Goal: Task Accomplishment & Management: Use online tool/utility

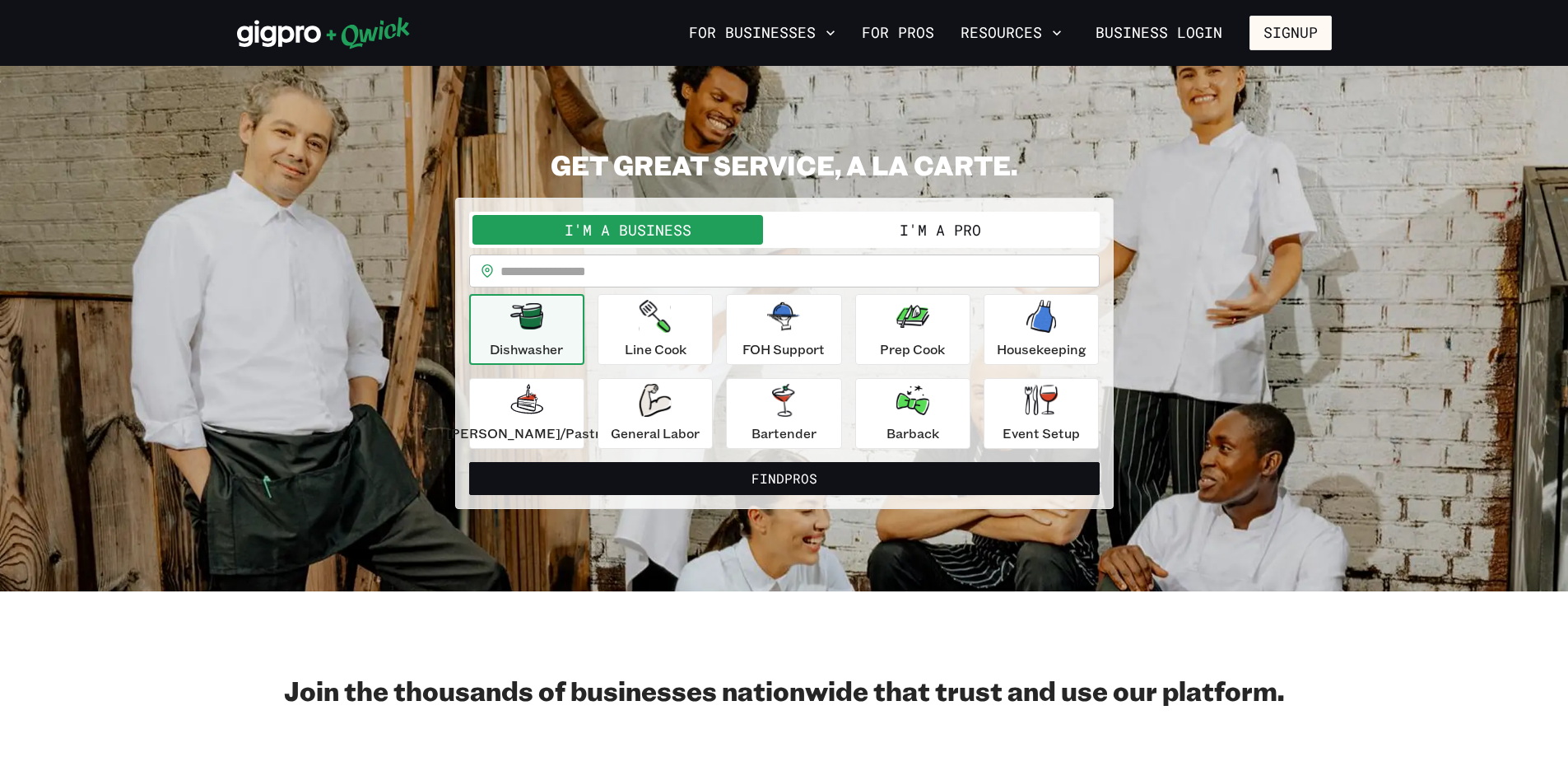
click at [963, 225] on button "I'm a Pro" at bounding box center [940, 229] width 312 height 29
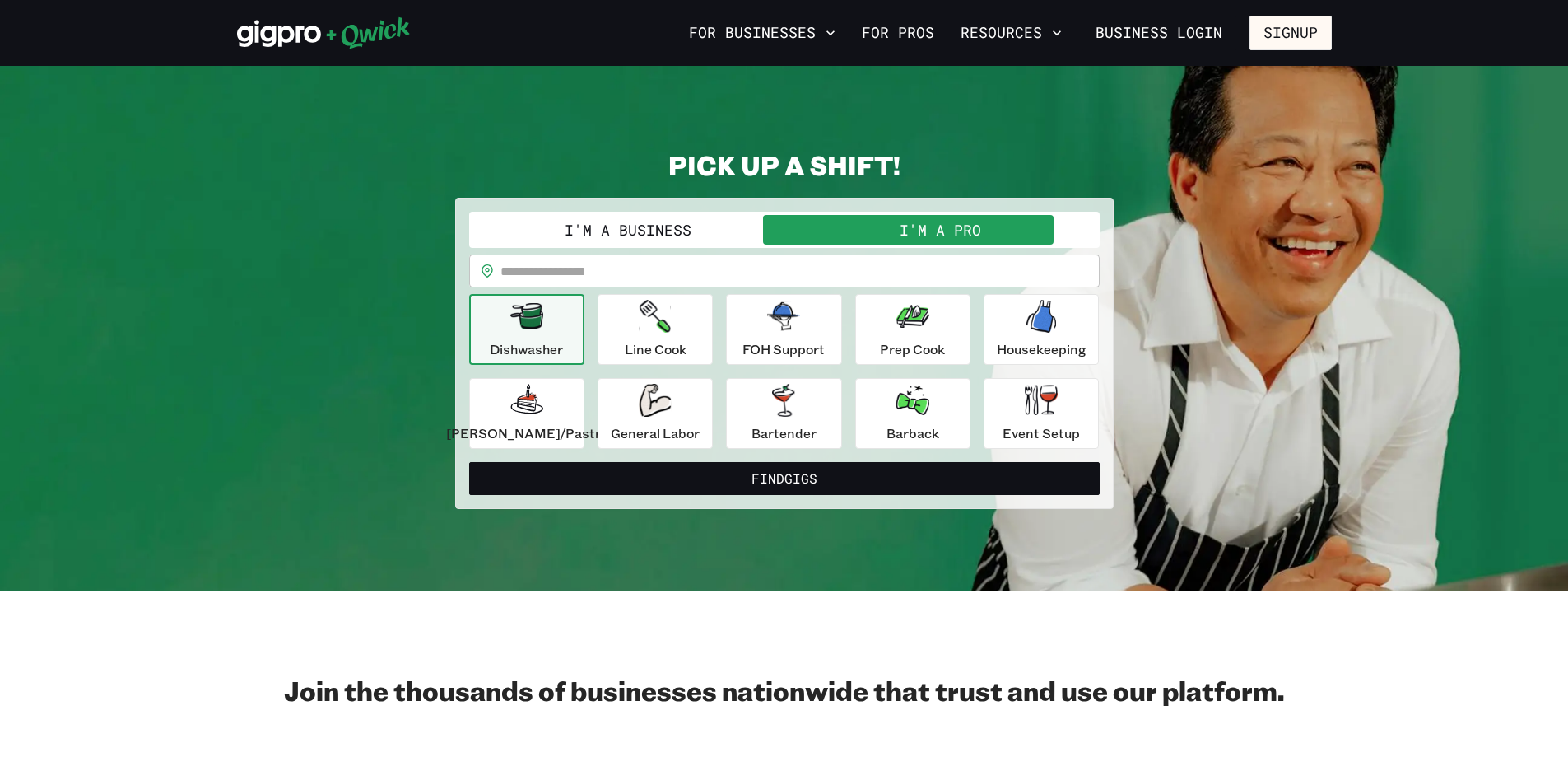
click at [640, 262] on input "text" at bounding box center [800, 271] width 600 height 33
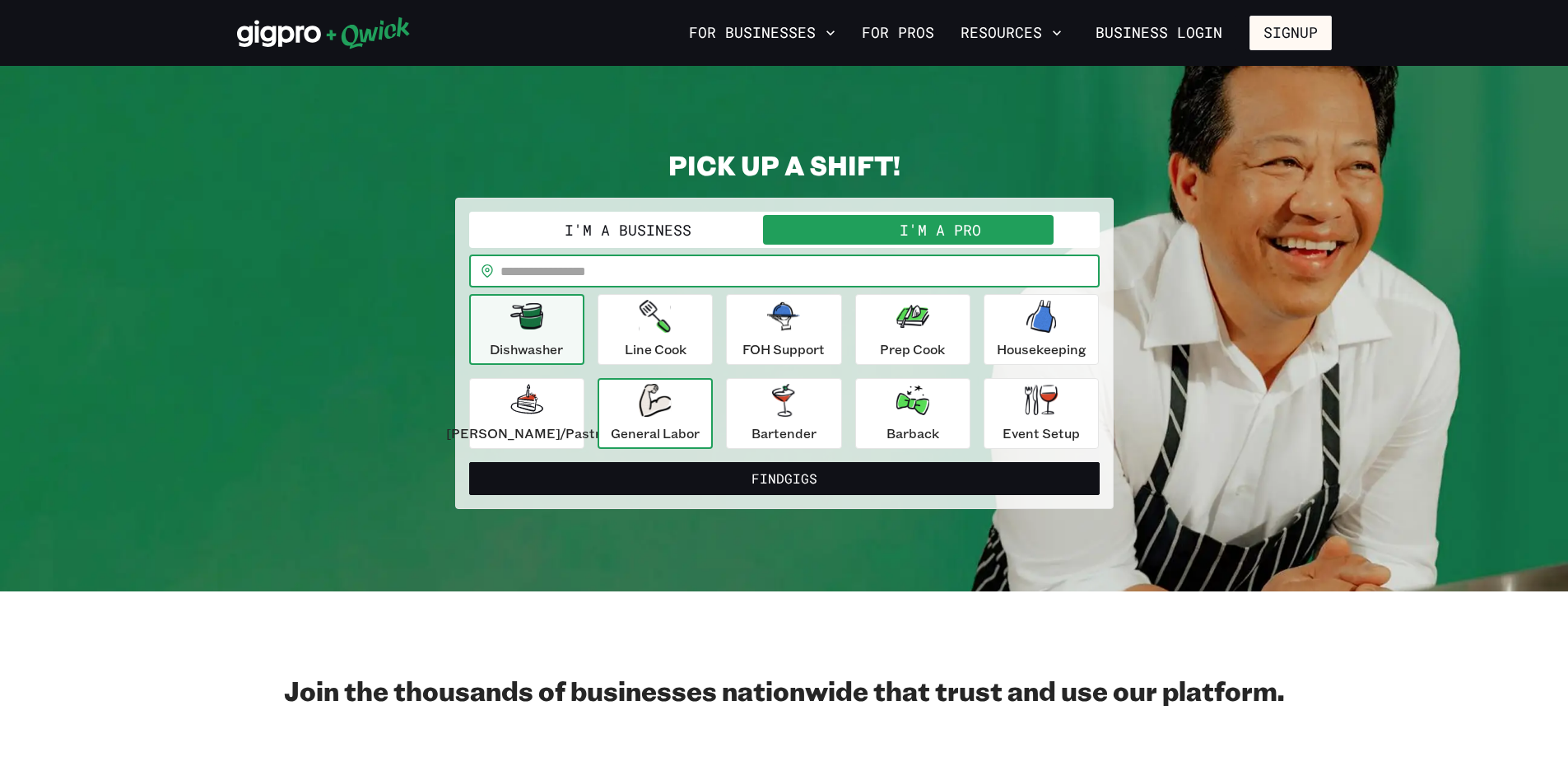
click at [642, 405] on div "General Labor" at bounding box center [655, 413] width 88 height 59
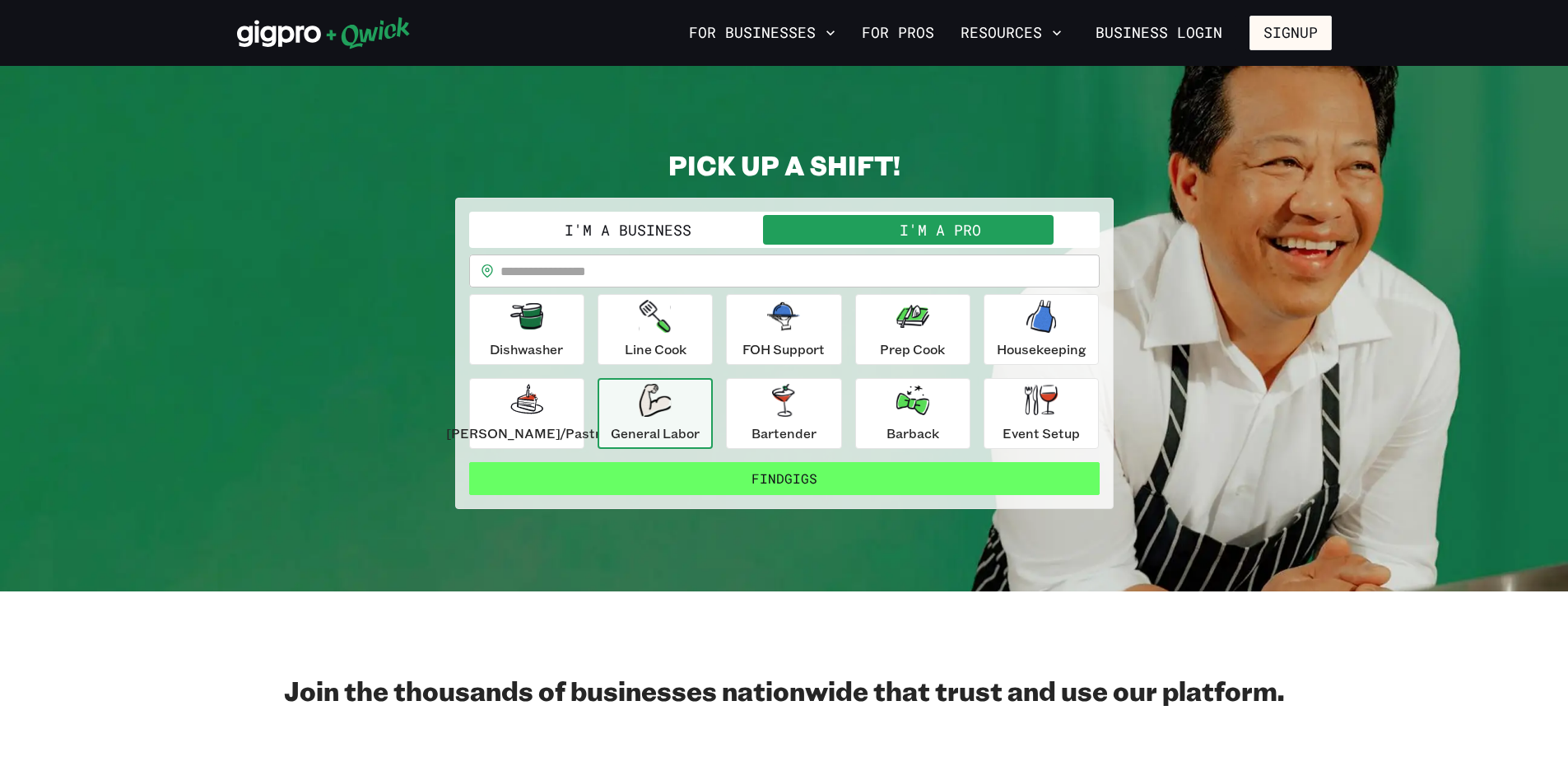
click at [715, 474] on button "Find Gigs" at bounding box center [784, 478] width 631 height 33
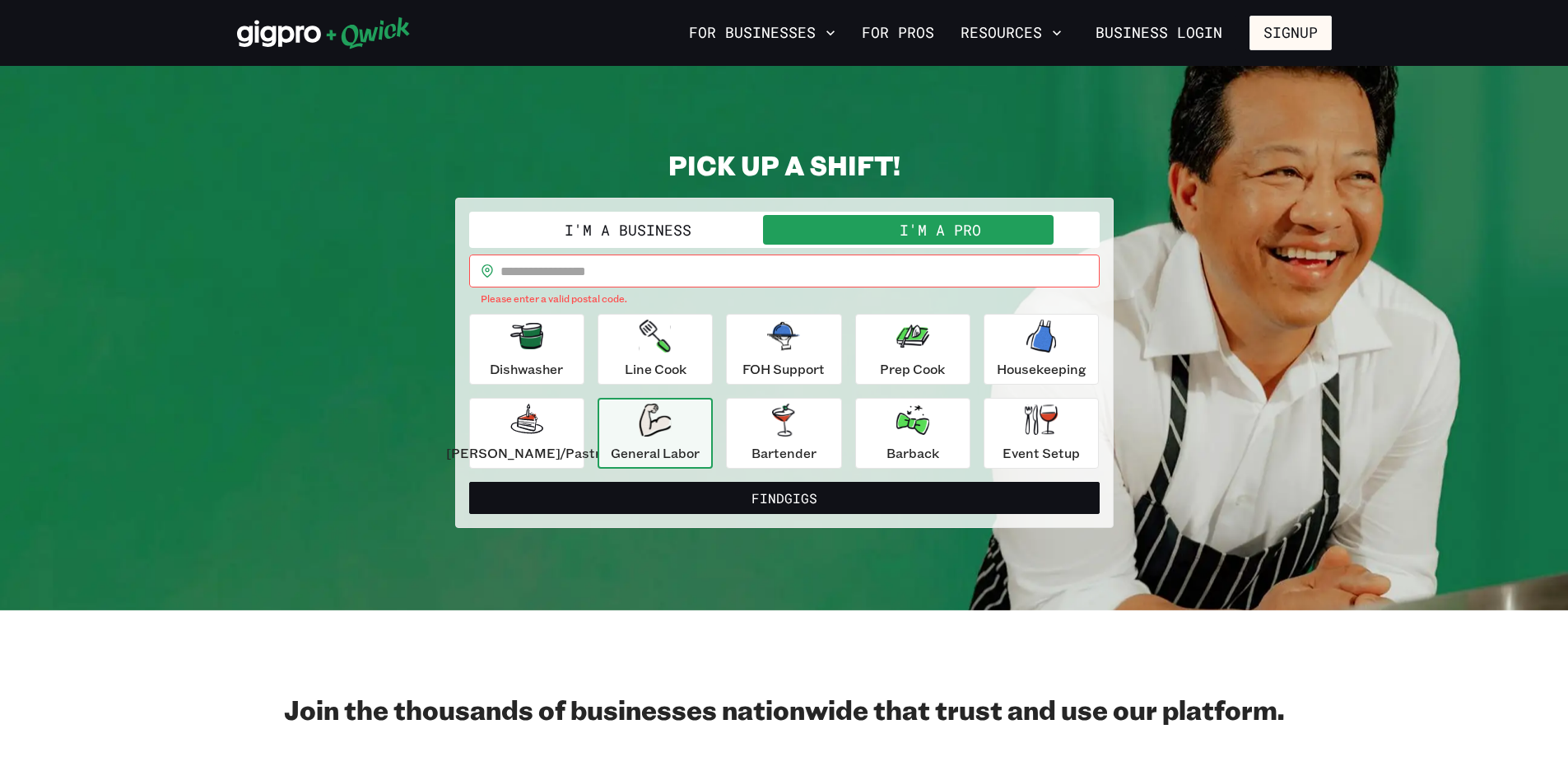
click at [581, 269] on input "text" at bounding box center [800, 271] width 600 height 33
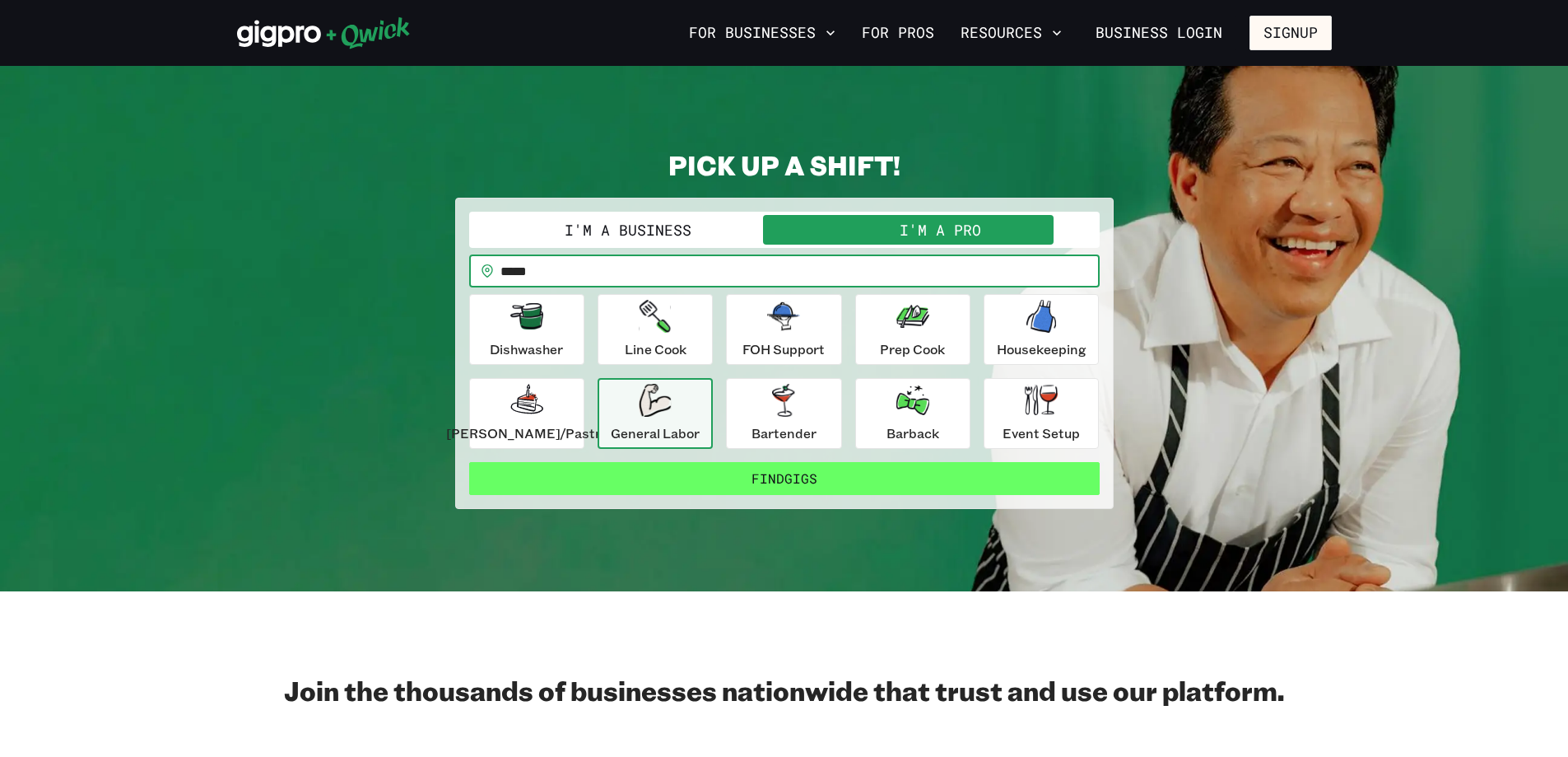
type input "*****"
click at [760, 479] on button "Find Gigs" at bounding box center [784, 478] width 631 height 33
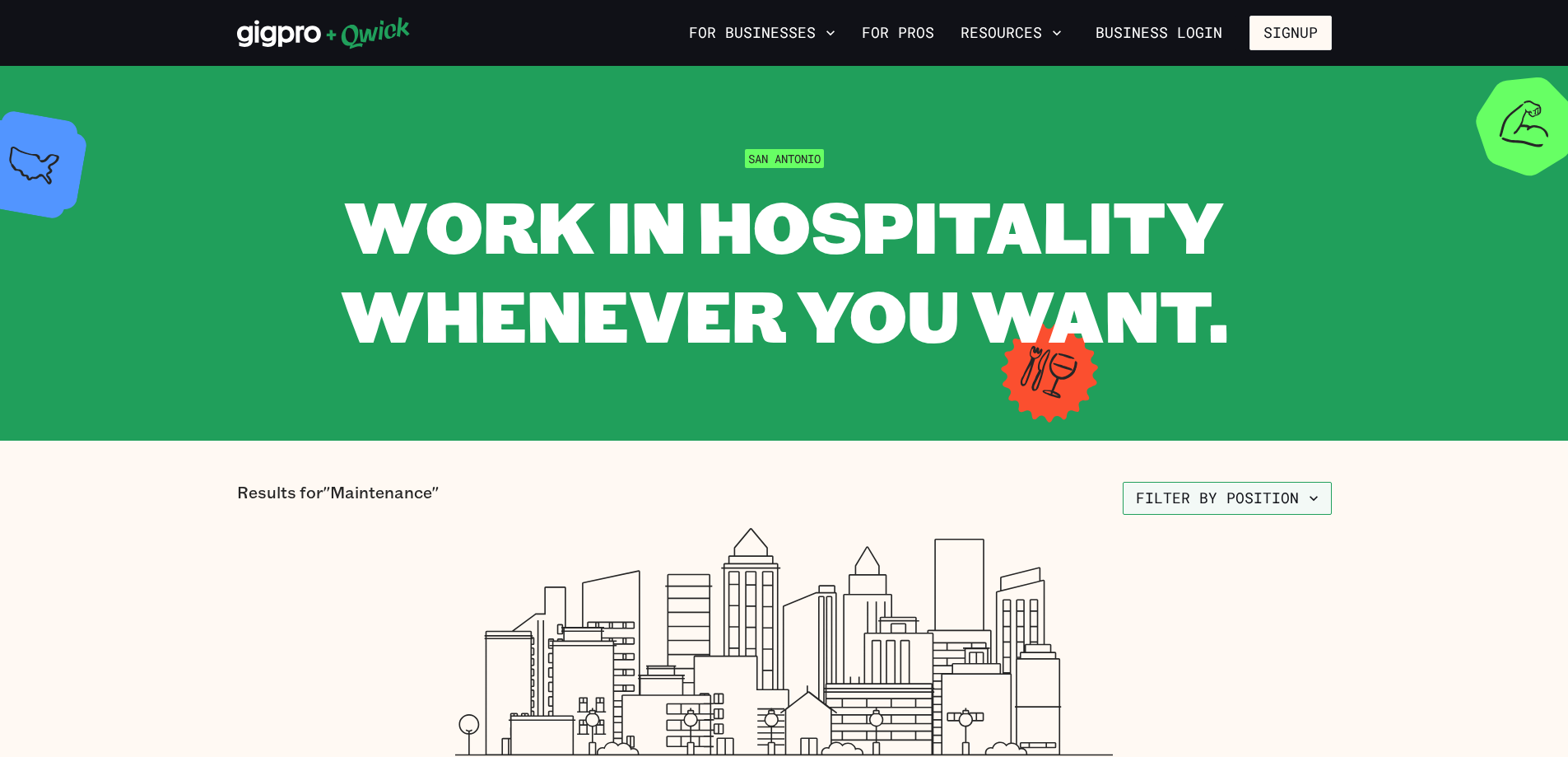
click at [1204, 497] on button "Filter by position" at bounding box center [1228, 498] width 209 height 33
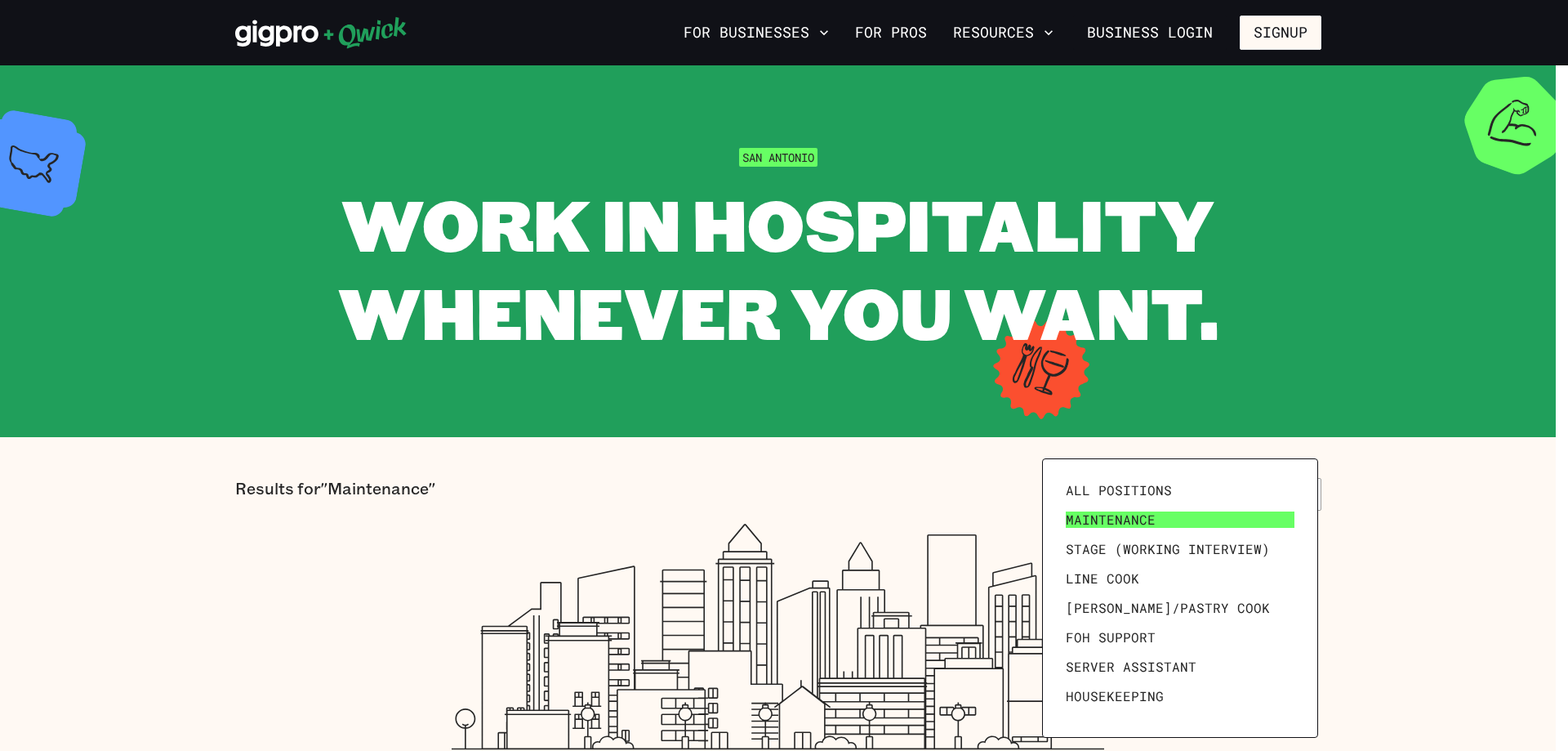
click at [1155, 515] on link "Maintenance" at bounding box center [1180, 519] width 242 height 29
click at [1144, 548] on span "Stage (working interview)" at bounding box center [1167, 549] width 204 height 16
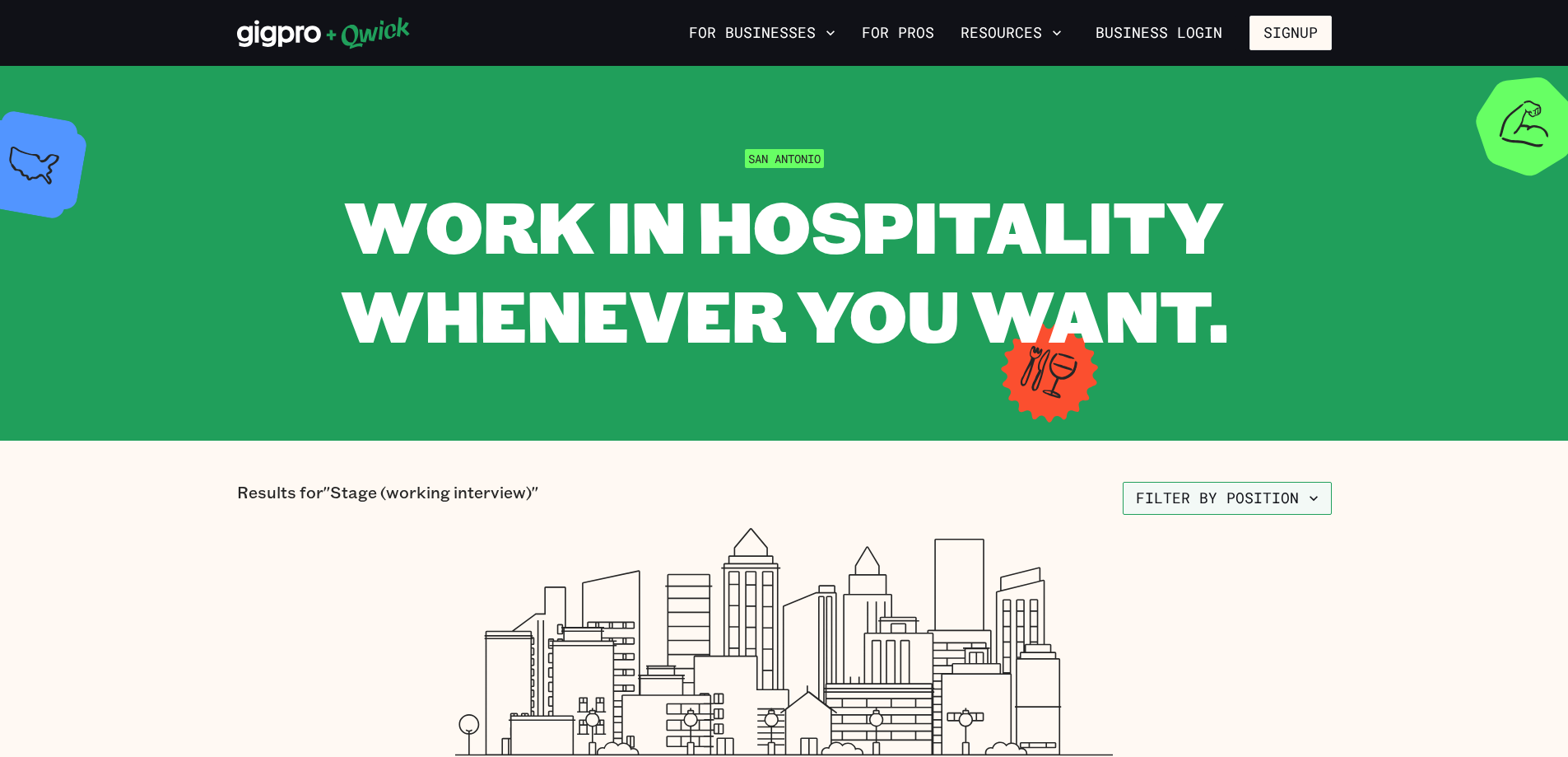
click at [1252, 492] on button "Filter by position" at bounding box center [1228, 498] width 209 height 33
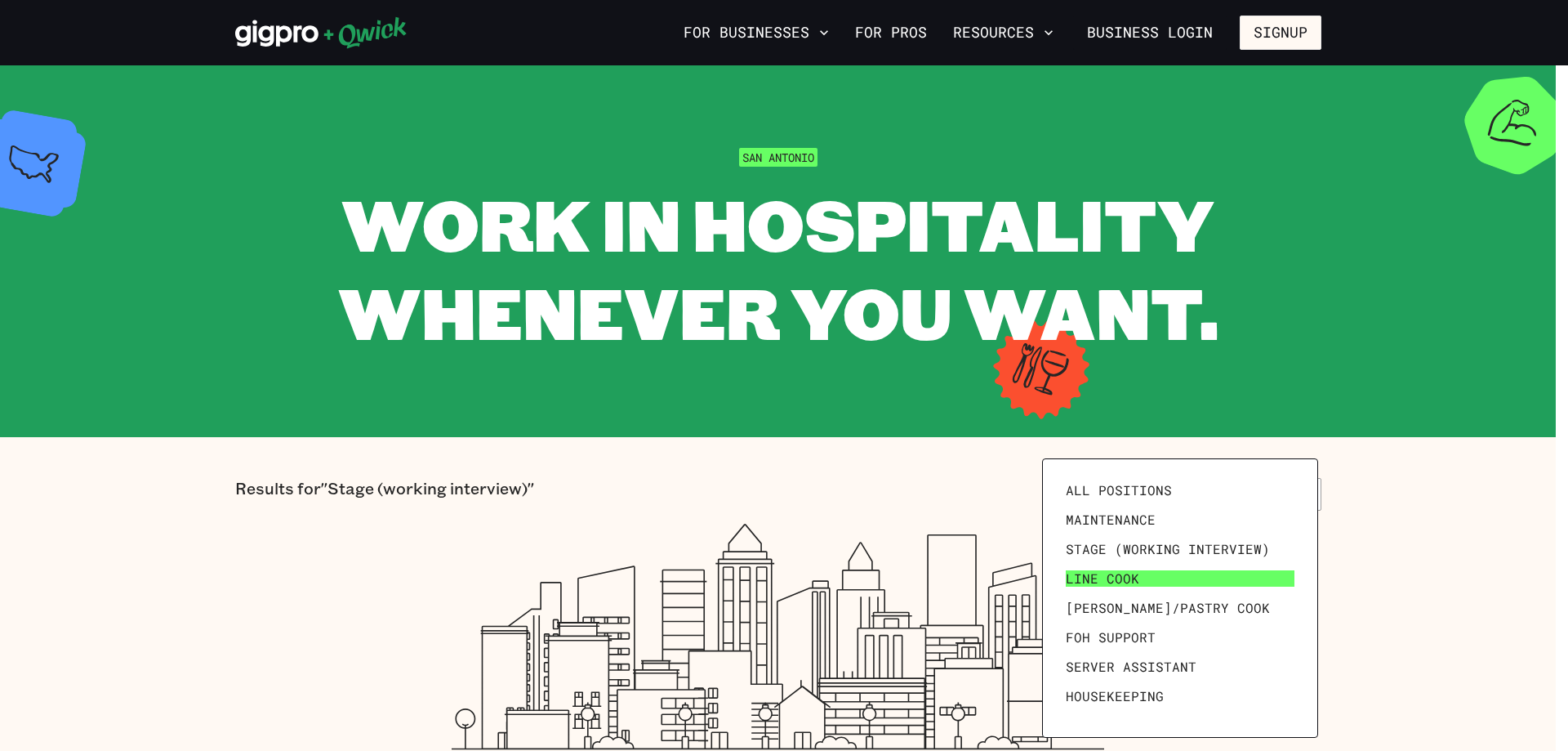
click at [1118, 579] on span "Line Cook" at bounding box center [1102, 578] width 74 height 16
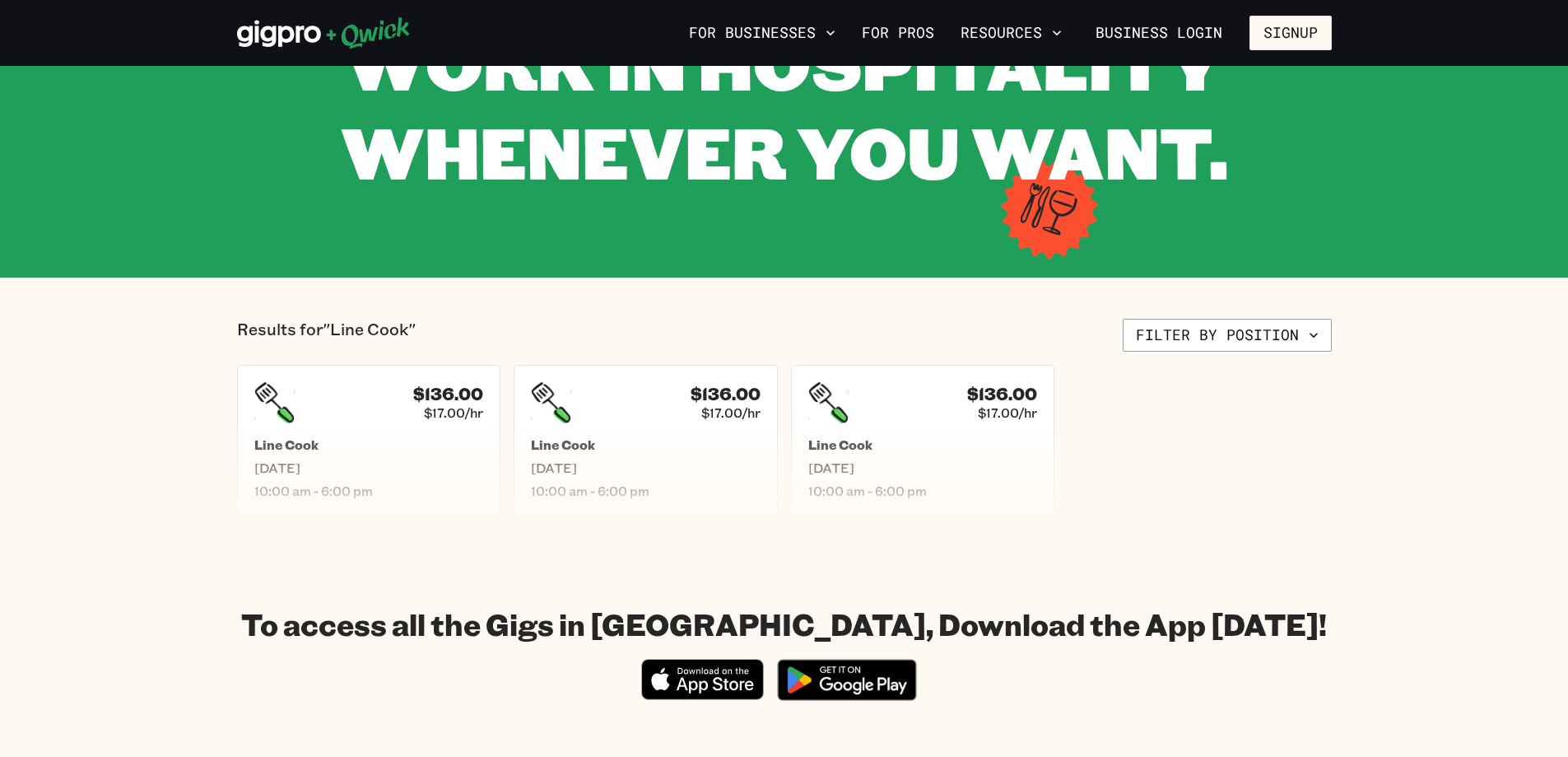
scroll to position [164, 0]
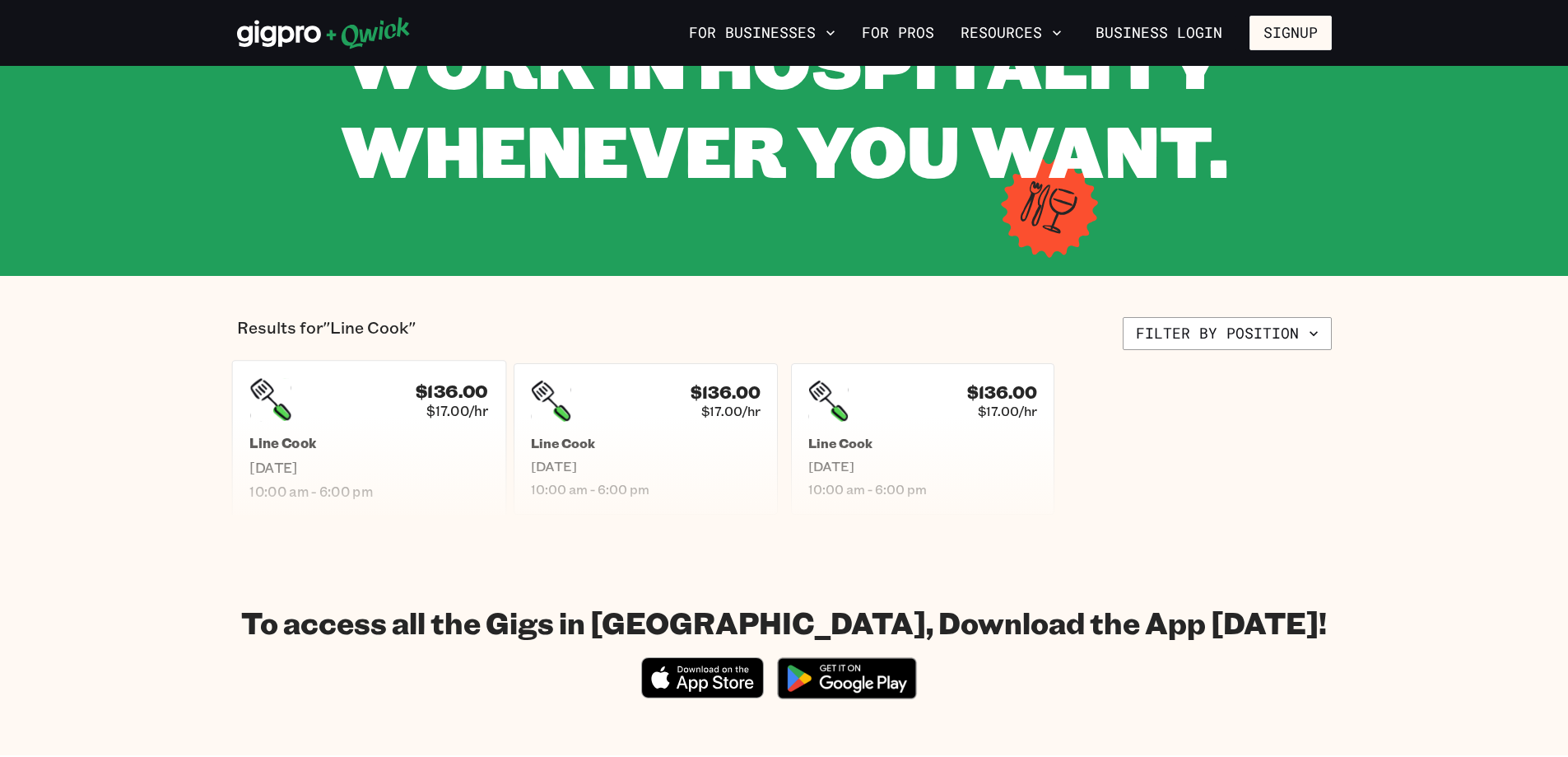
click at [452, 433] on div "$136.00 $17.00/hr Line Cook [DATE] 10:00 am - 6:00 pm" at bounding box center [368, 439] width 274 height 157
